Goal: Task Accomplishment & Management: Use online tool/utility

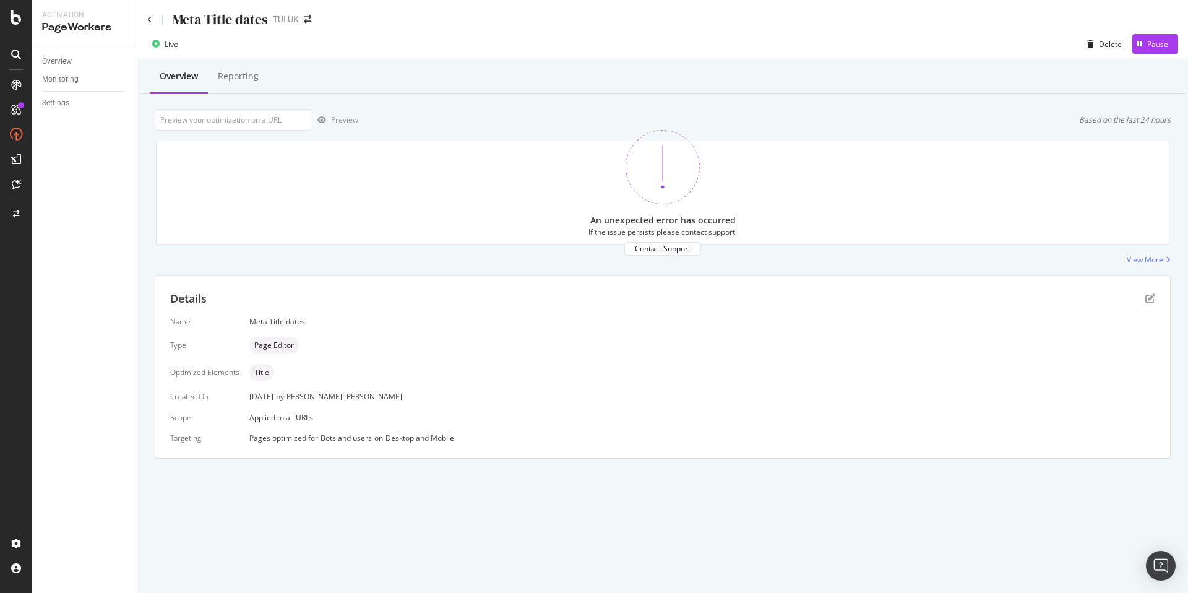
click at [113, 235] on div "Overview Monitoring Settings" at bounding box center [84, 319] width 105 height 548
click at [198, 126] on input "url" at bounding box center [234, 120] width 158 height 22
